Goal: Navigation & Orientation: Find specific page/section

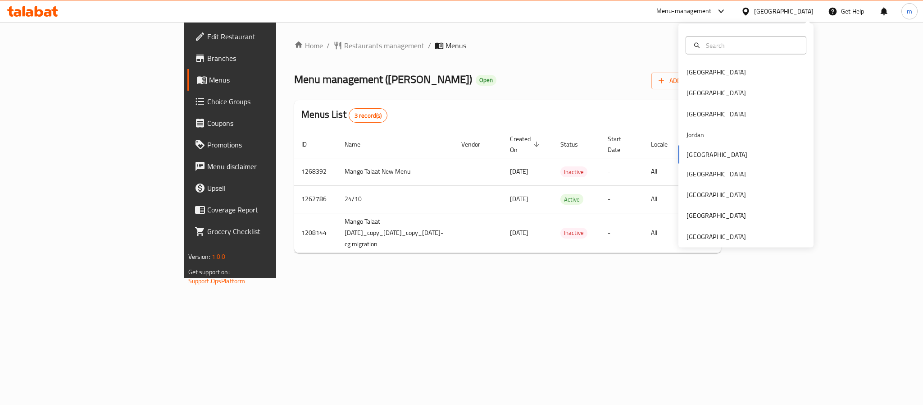
click at [710, 245] on div "Bahrain Egypt Iraq Jordan Kuwait Oman Qatar Saudi Arabia United Arab Emirates" at bounding box center [746, 136] width 135 height 224
click at [710, 235] on div "[GEOGRAPHIC_DATA]" at bounding box center [716, 236] width 59 height 10
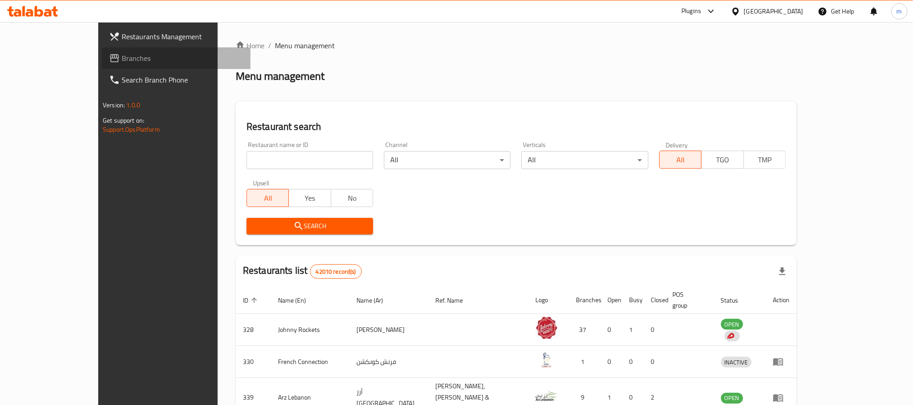
click at [102, 64] on link "Branches" at bounding box center [176, 58] width 149 height 22
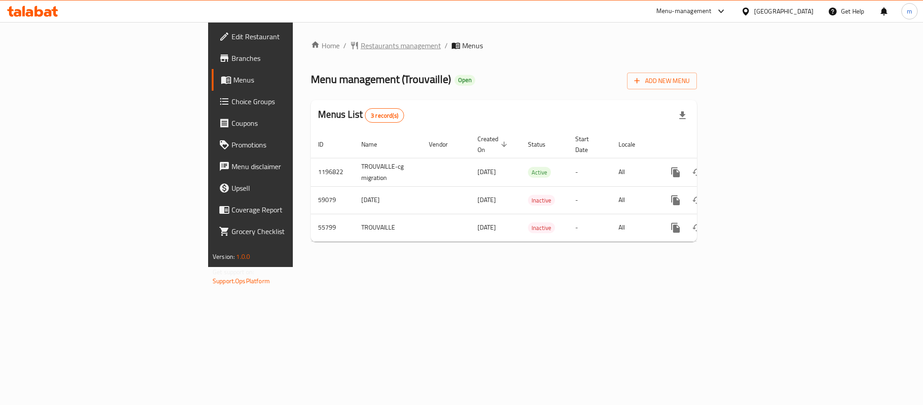
click at [361, 41] on span "Restaurants management" at bounding box center [401, 45] width 80 height 11
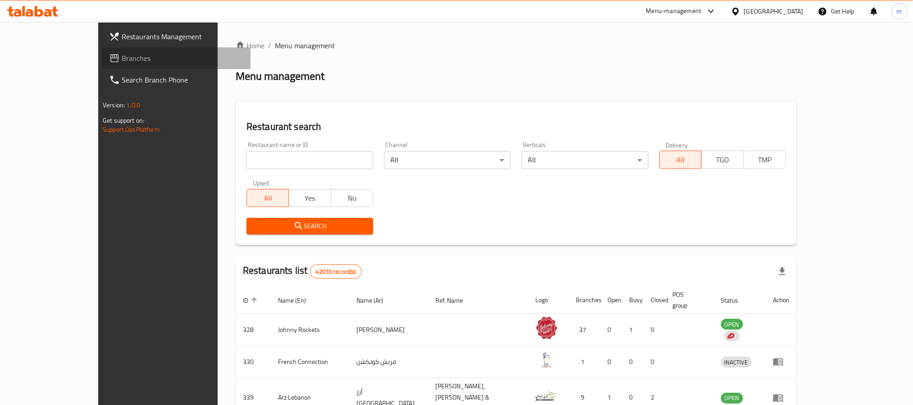
click at [122, 56] on span "Branches" at bounding box center [183, 58] width 122 height 11
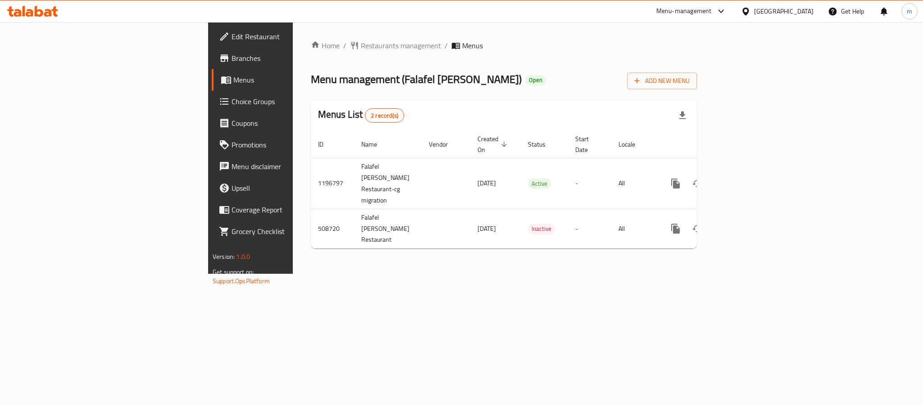
click at [785, 13] on div "[GEOGRAPHIC_DATA]" at bounding box center [783, 11] width 59 height 10
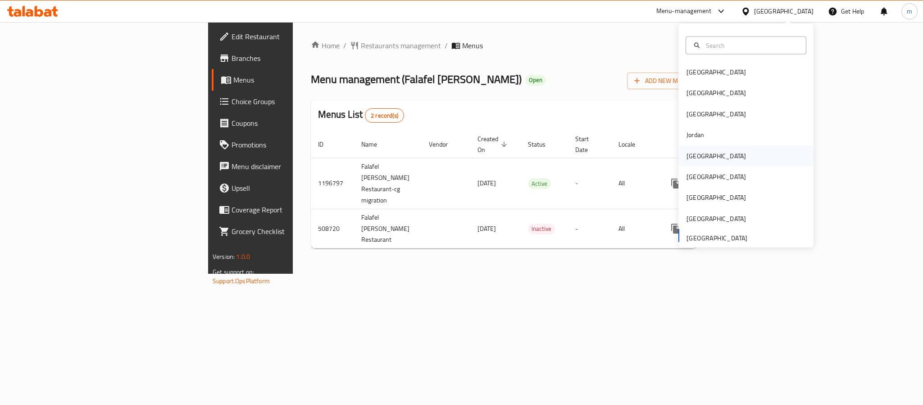
click at [712, 155] on div "Kuwait" at bounding box center [746, 155] width 135 height 21
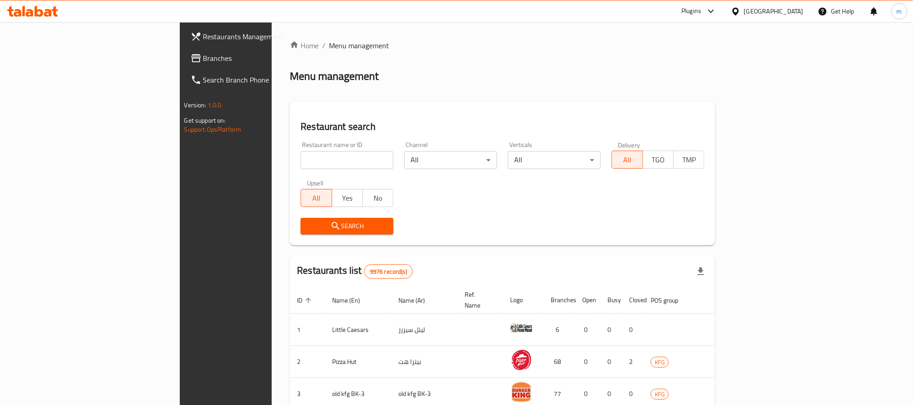
click at [203, 61] on span "Branches" at bounding box center [264, 58] width 122 height 11
